Goal: Information Seeking & Learning: Learn about a topic

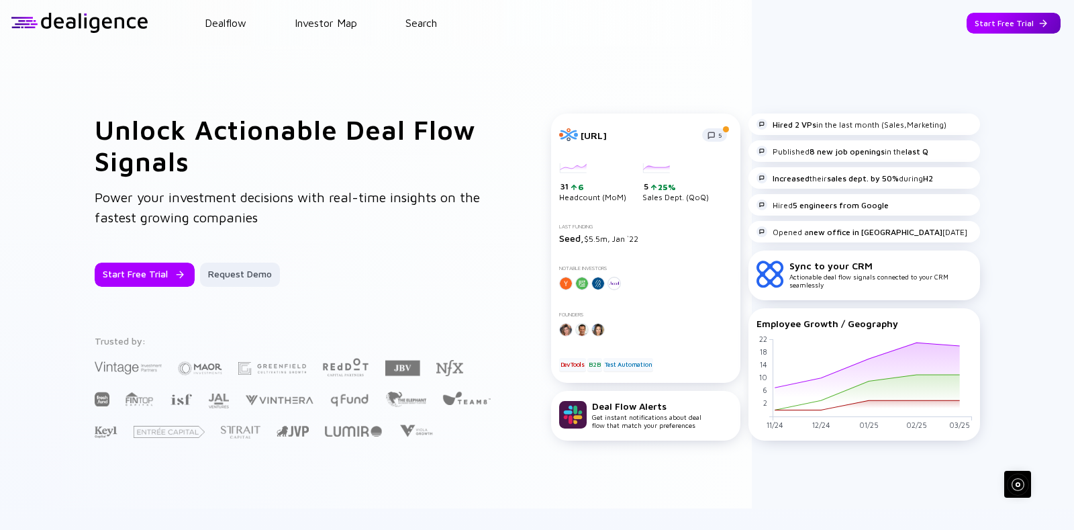
click at [993, 32] on div "Start Free Trial" at bounding box center [1013, 23] width 94 height 21
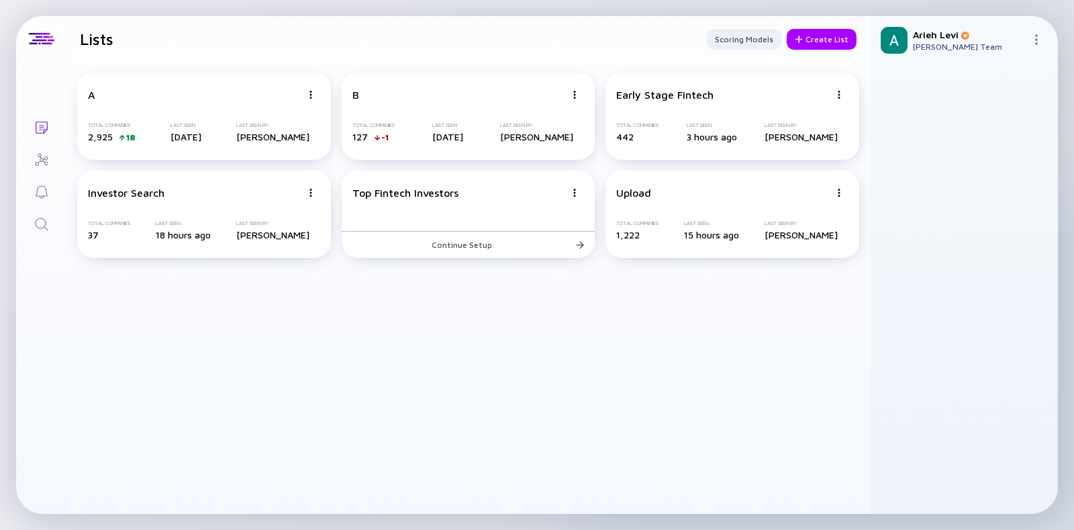
click at [38, 226] on icon "Search" at bounding box center [42, 224] width 16 height 16
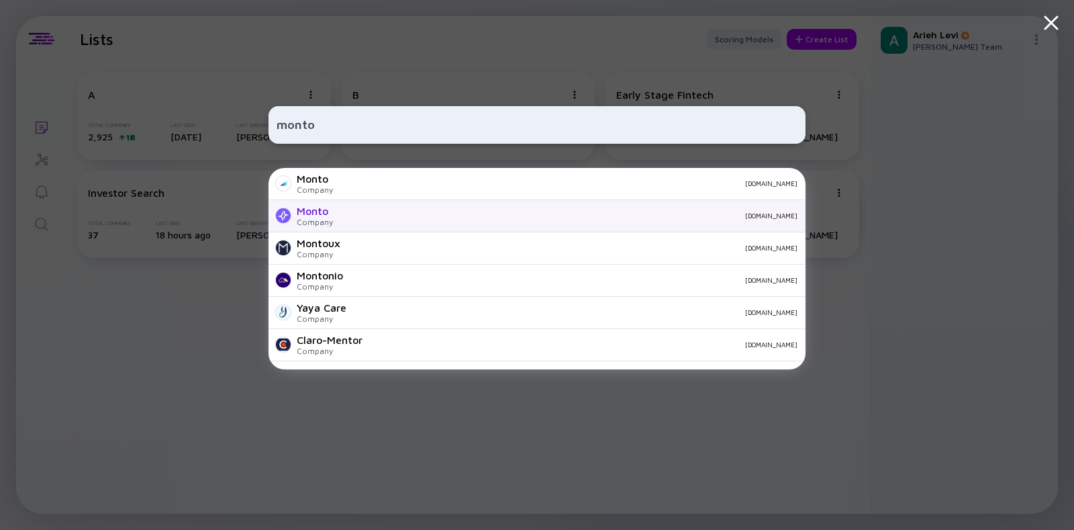
type input "monto"
click at [366, 219] on div "[DOMAIN_NAME]" at bounding box center [571, 215] width 454 height 8
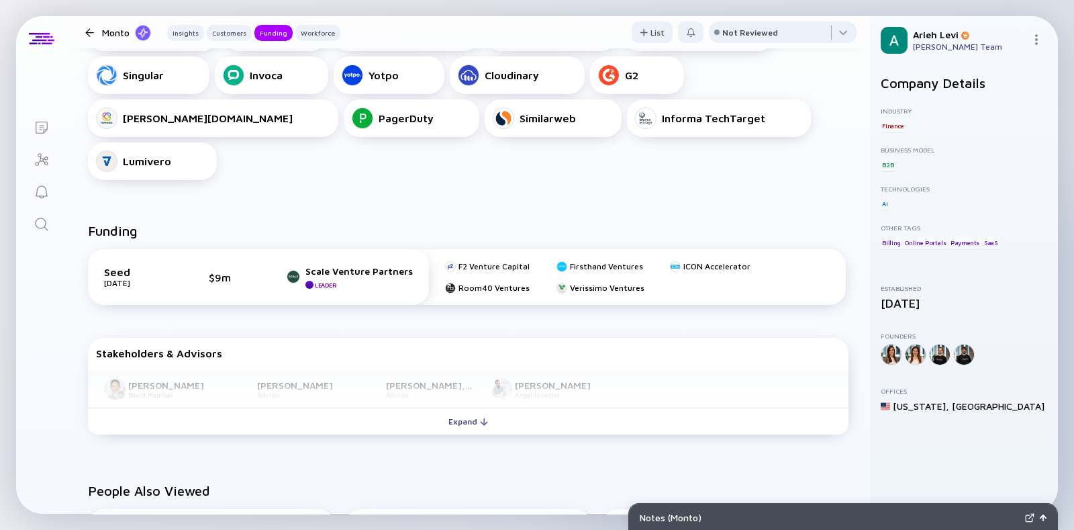
scroll to position [671, 0]
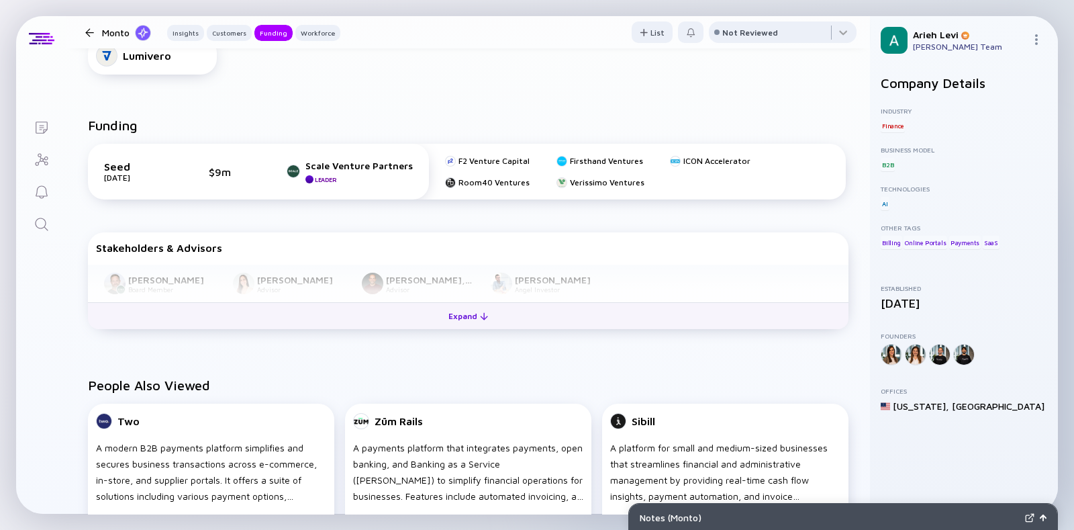
click at [456, 305] on div "Expand" at bounding box center [468, 315] width 56 height 21
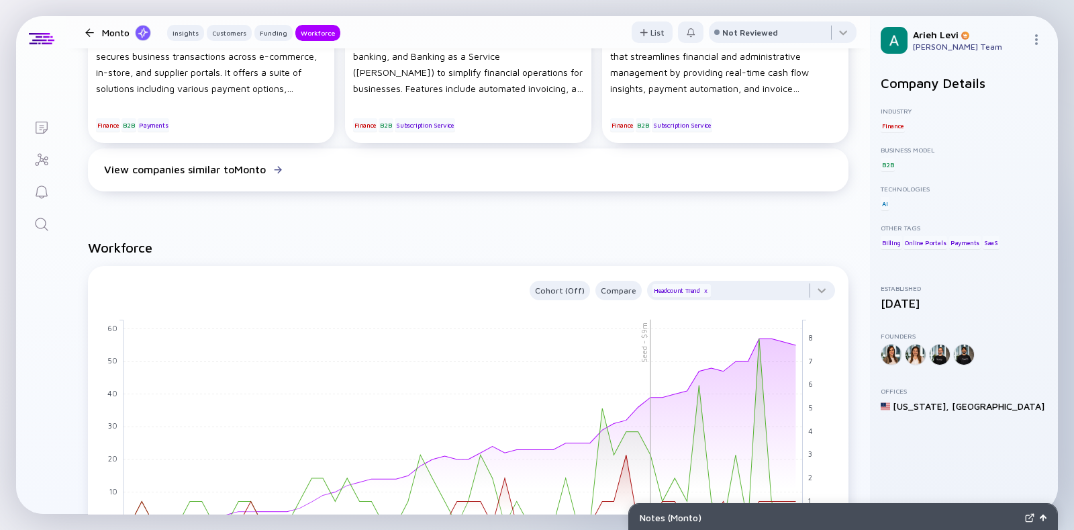
scroll to position [1174, 0]
